Goal: Task Accomplishment & Management: Manage account settings

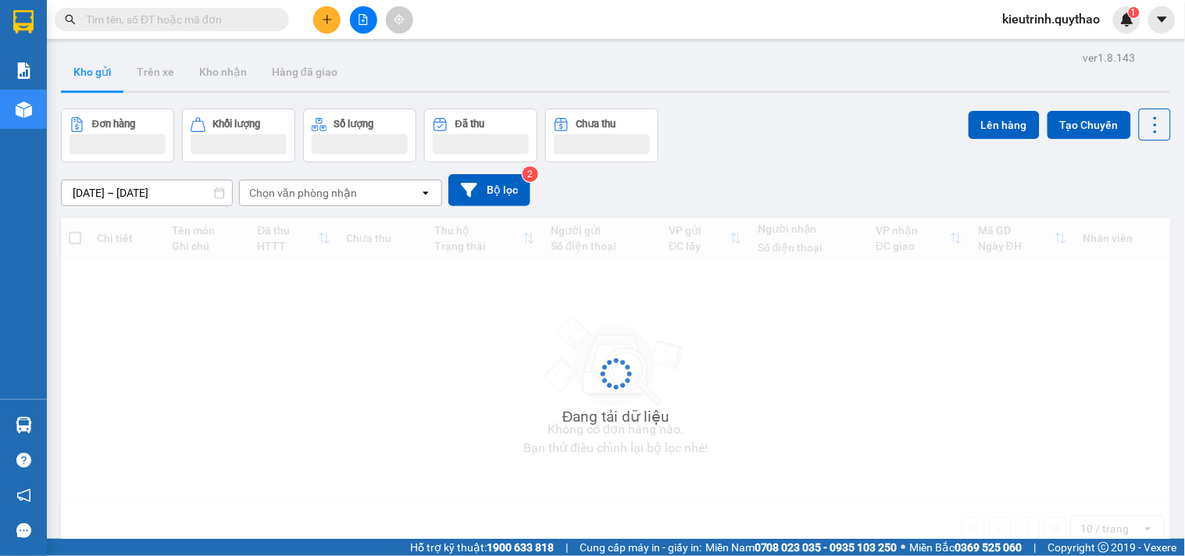
click at [1071, 21] on span "kieutrinh.quythao" at bounding box center [1051, 19] width 123 height 20
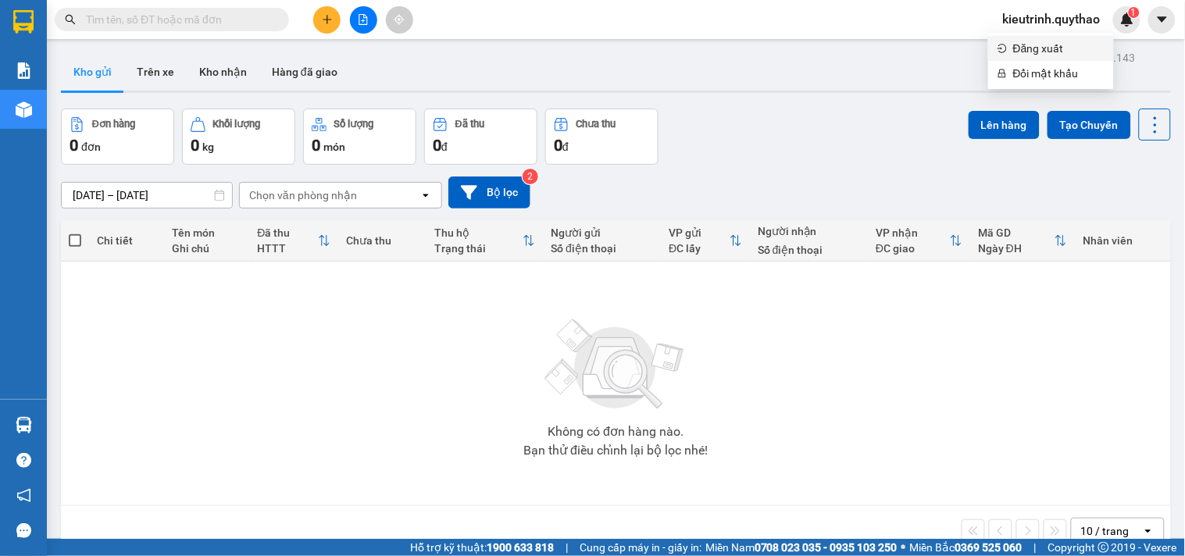
click at [1048, 55] on span "Đăng xuất" at bounding box center [1058, 48] width 91 height 17
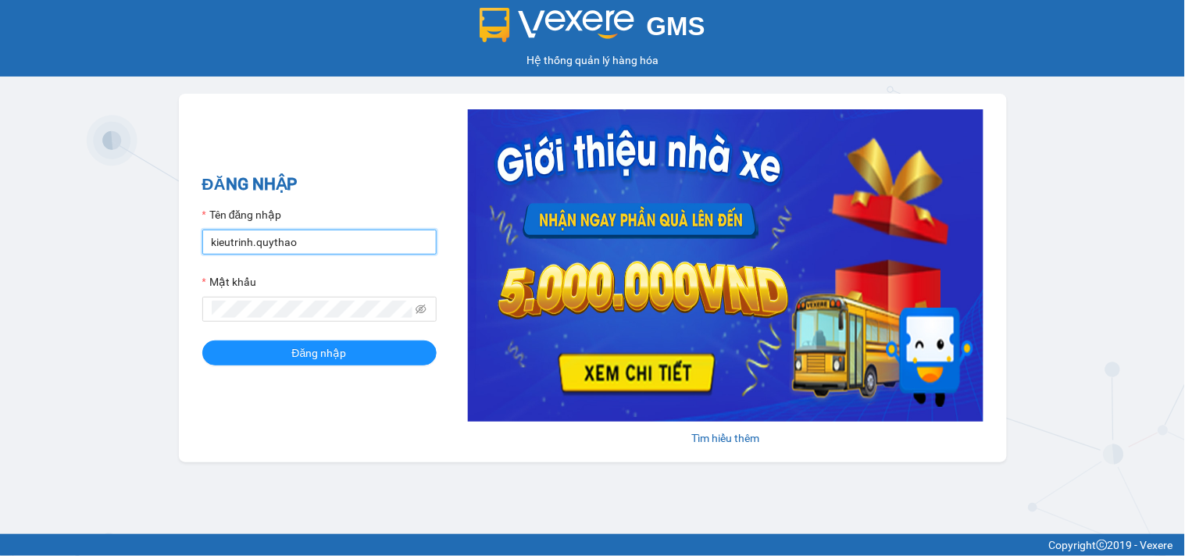
drag, startPoint x: 345, startPoint y: 242, endPoint x: 345, endPoint y: 252, distance: 10.2
click at [345, 242] on input "kieutrinh.quythao" at bounding box center [319, 242] width 234 height 25
type input "omi.quythao"
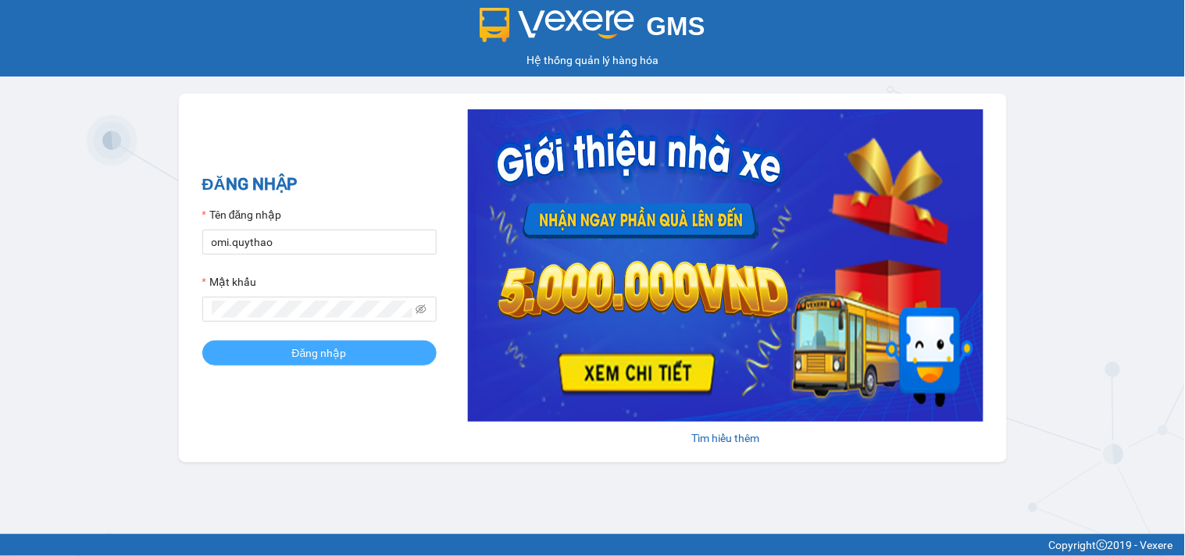
click at [394, 348] on button "Đăng nhập" at bounding box center [319, 353] width 234 height 25
